Goal: Communication & Community: Answer question/provide support

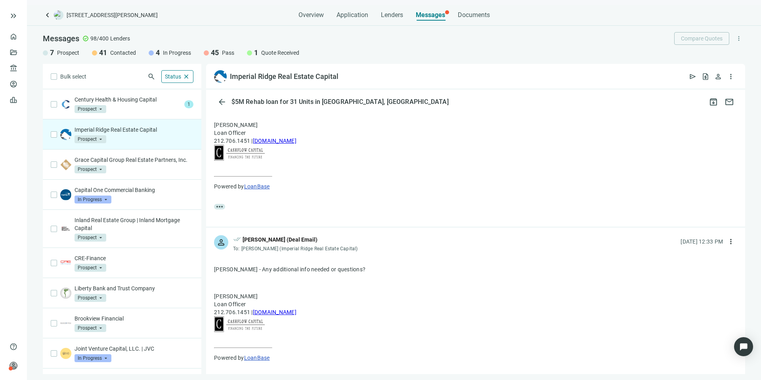
scroll to position [219, 0]
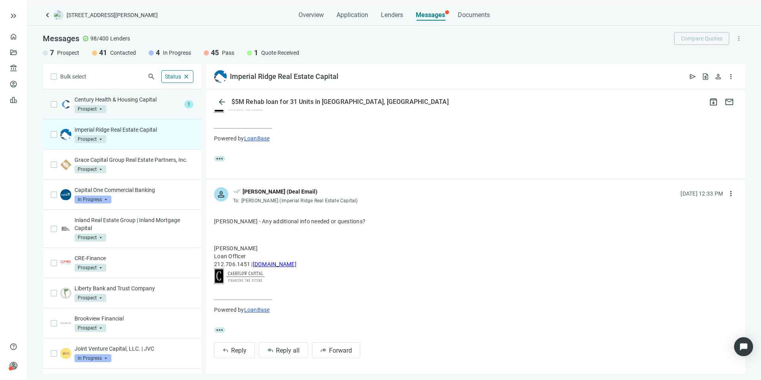
click at [154, 98] on p "Century Health & Housing Capital" at bounding box center [127, 99] width 107 height 8
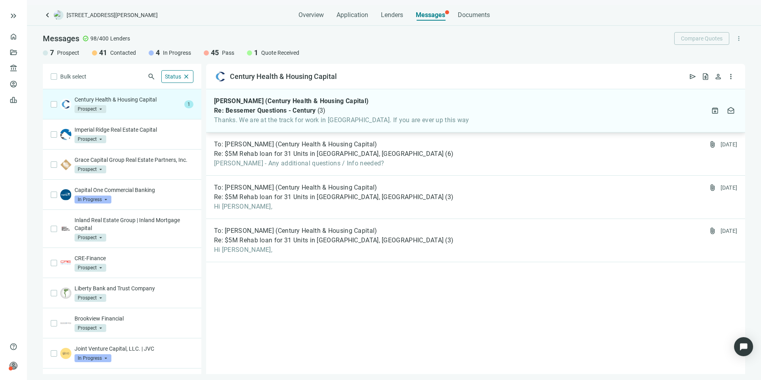
click at [431, 118] on span "Thanks. We are at the track for work in [GEOGRAPHIC_DATA]. If you are ever up t…" at bounding box center [341, 120] width 255 height 8
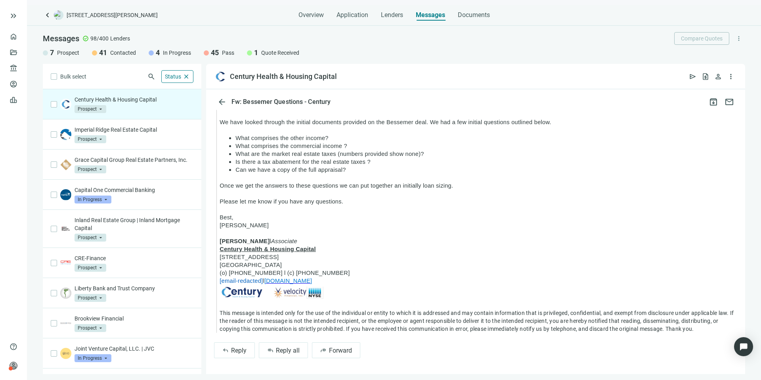
scroll to position [578, 0]
click at [290, 349] on span "Reply all" at bounding box center [288, 350] width 24 height 8
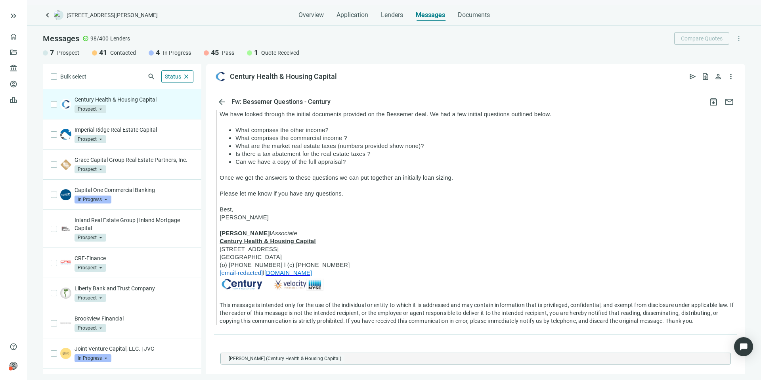
scroll to position [733, 0]
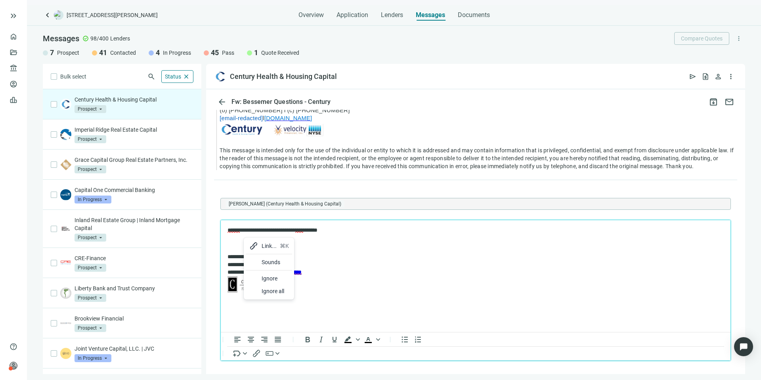
click at [260, 261] on div "Sounds" at bounding box center [269, 262] width 46 height 13
drag, startPoint x: 330, startPoint y: 260, endPoint x: 109, endPoint y: 32, distance: 317.2
click at [330, 260] on div at bounding box center [329, 263] width 10 height 10
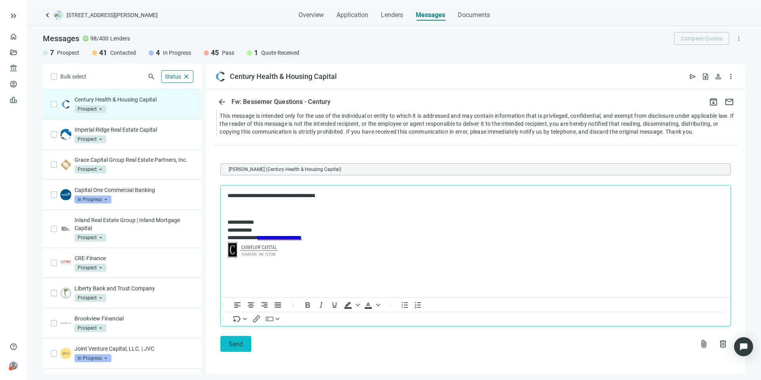
click at [239, 342] on span "Send" at bounding box center [236, 344] width 14 height 8
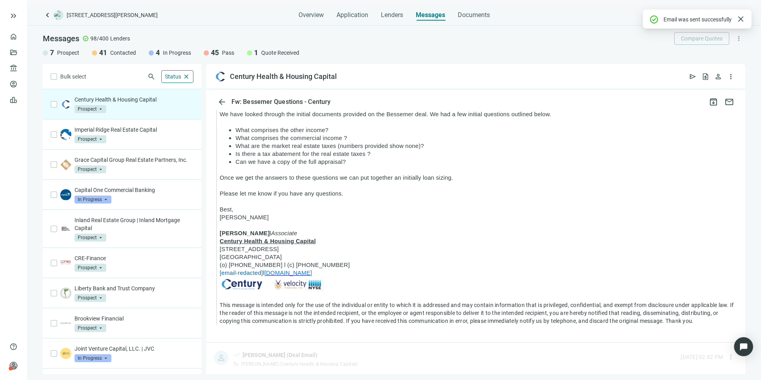
scroll to position [749, 0]
